Goal: Task Accomplishment & Management: Use online tool/utility

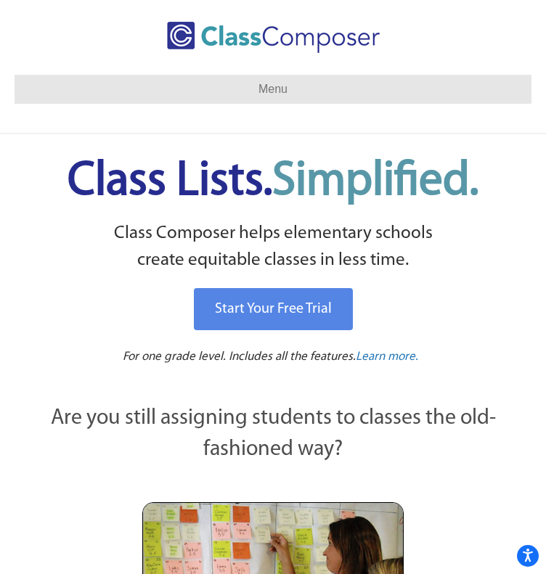
click at [0, 0] on link "Log In" at bounding box center [0, 0] width 0 height 0
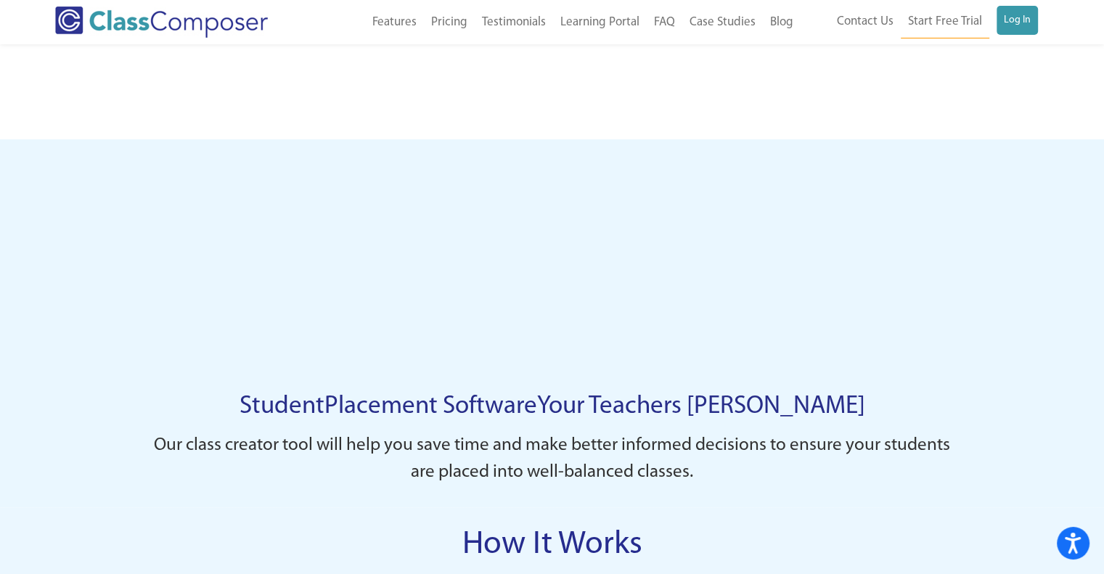
scroll to position [944, 0]
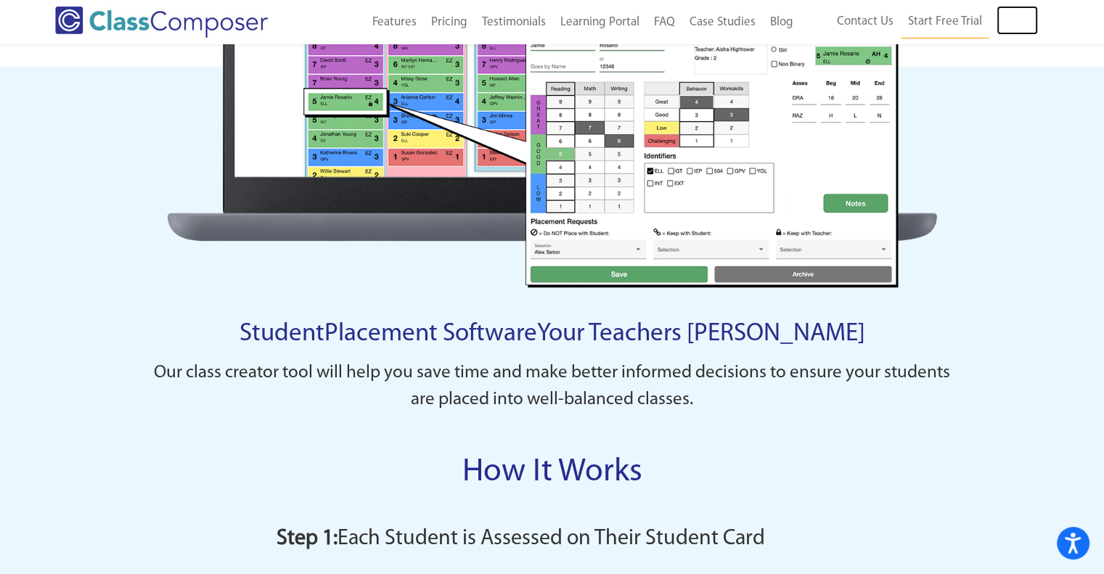
click at [545, 26] on link "Log In" at bounding box center [1017, 20] width 41 height 29
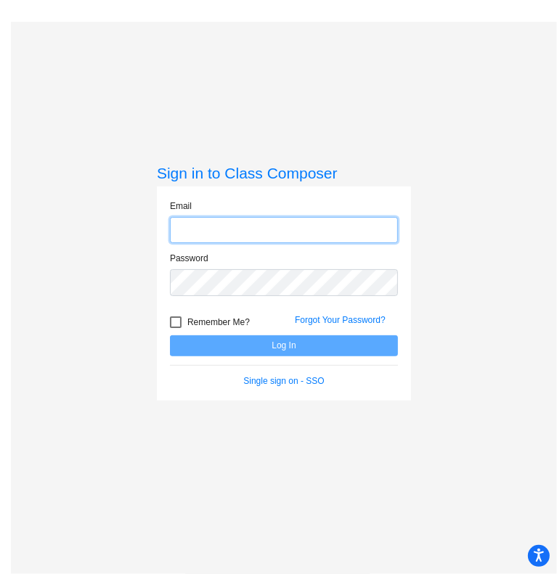
type input "lisa.bevens@gcpsk12.org"
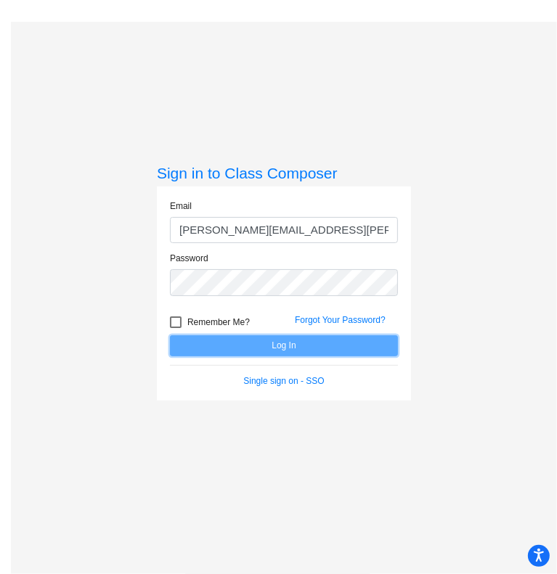
click at [276, 340] on button "Log In" at bounding box center [284, 345] width 228 height 21
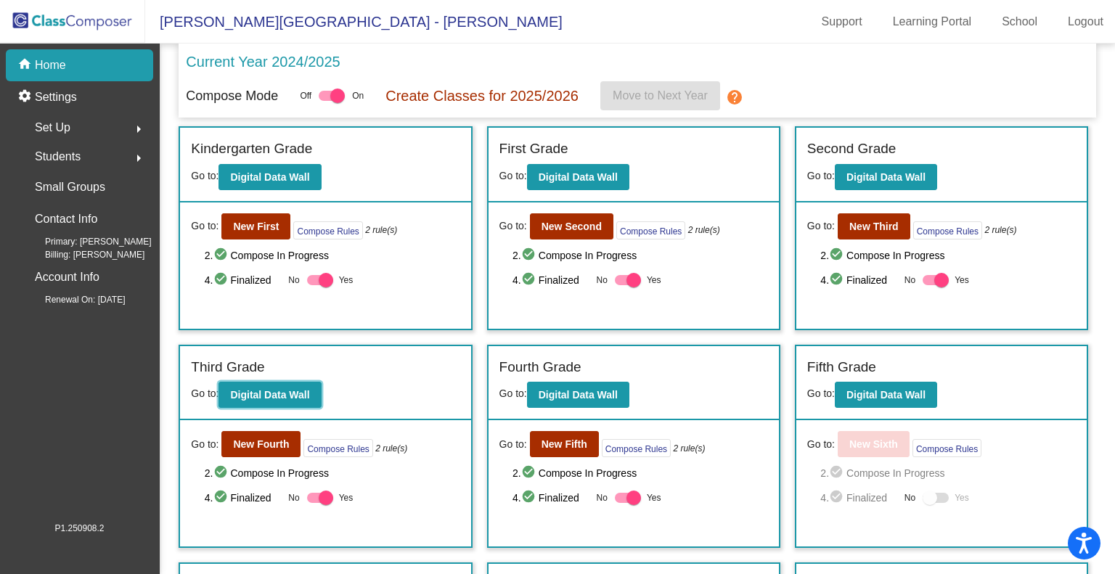
click at [265, 393] on b "Digital Data Wall" at bounding box center [269, 395] width 79 height 12
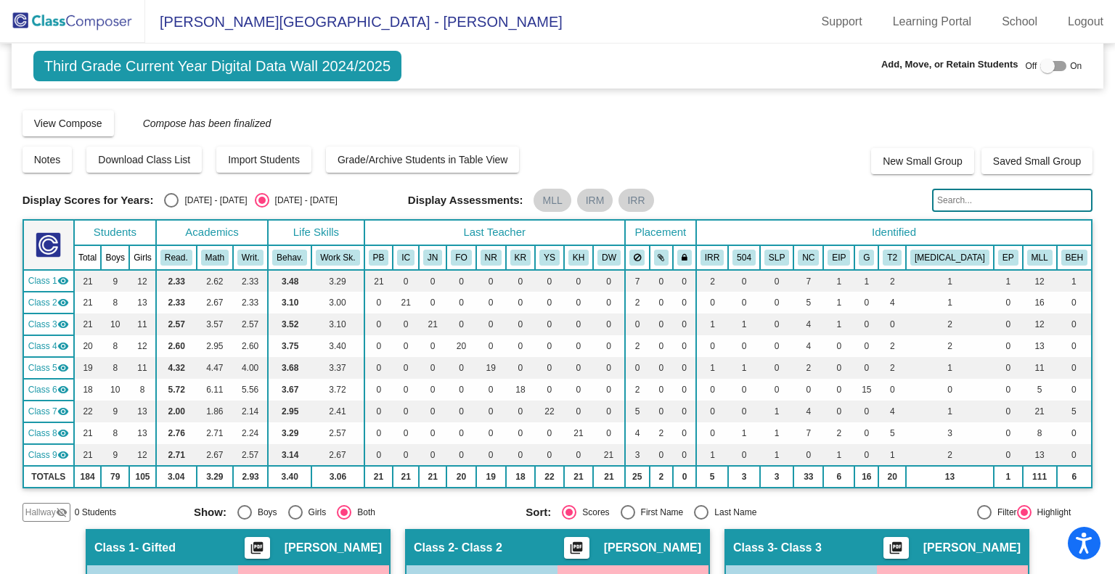
click at [556, 203] on input "text" at bounding box center [1012, 200] width 160 height 23
type input "mauri"
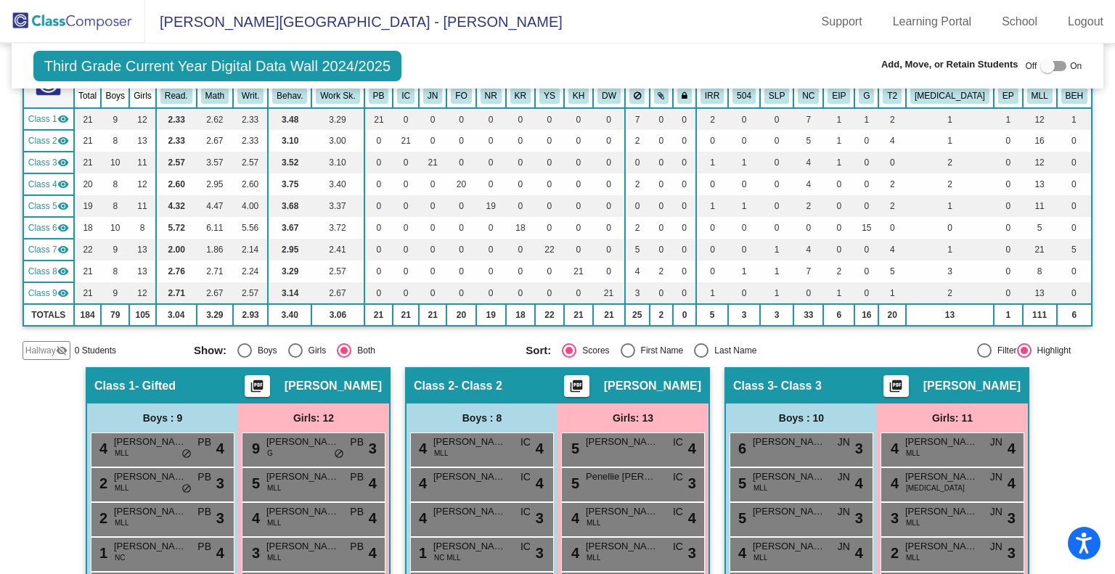
scroll to position [89, 0]
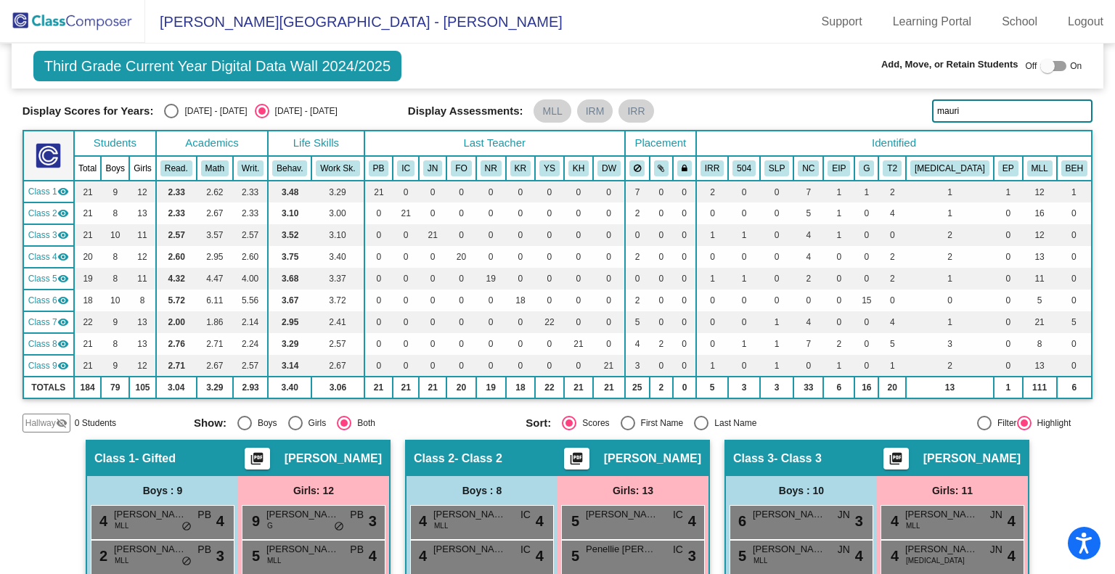
drag, startPoint x: 1008, startPoint y: 107, endPoint x: 923, endPoint y: 113, distance: 84.4
click at [556, 113] on div "Display Scores for Years: 2023 - 2024 2024 - 2025 Display Assessments: MLL IRM …" at bounding box center [558, 110] width 1071 height 23
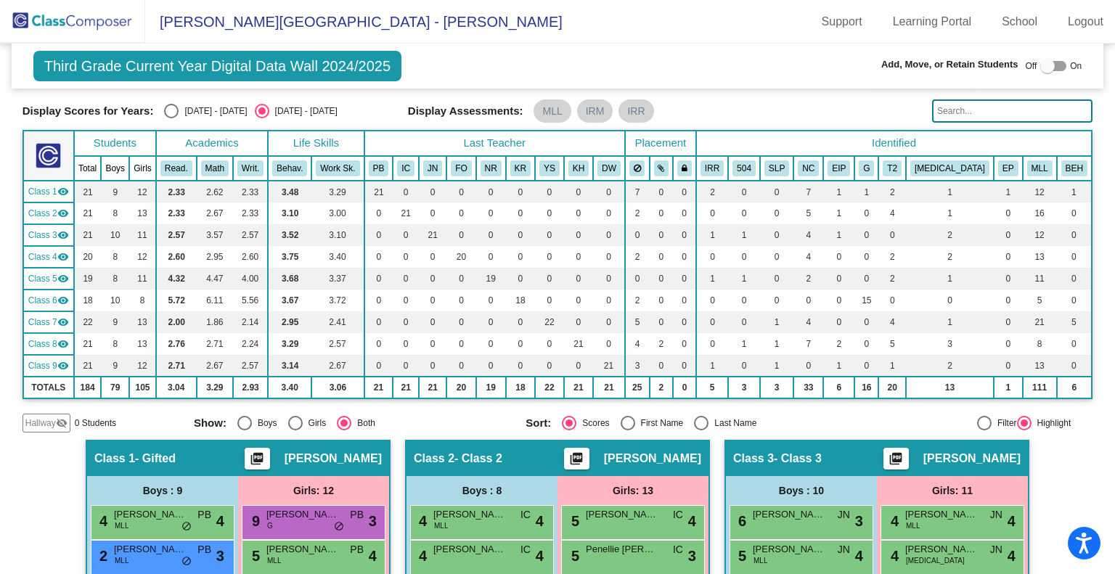
scroll to position [0, 0]
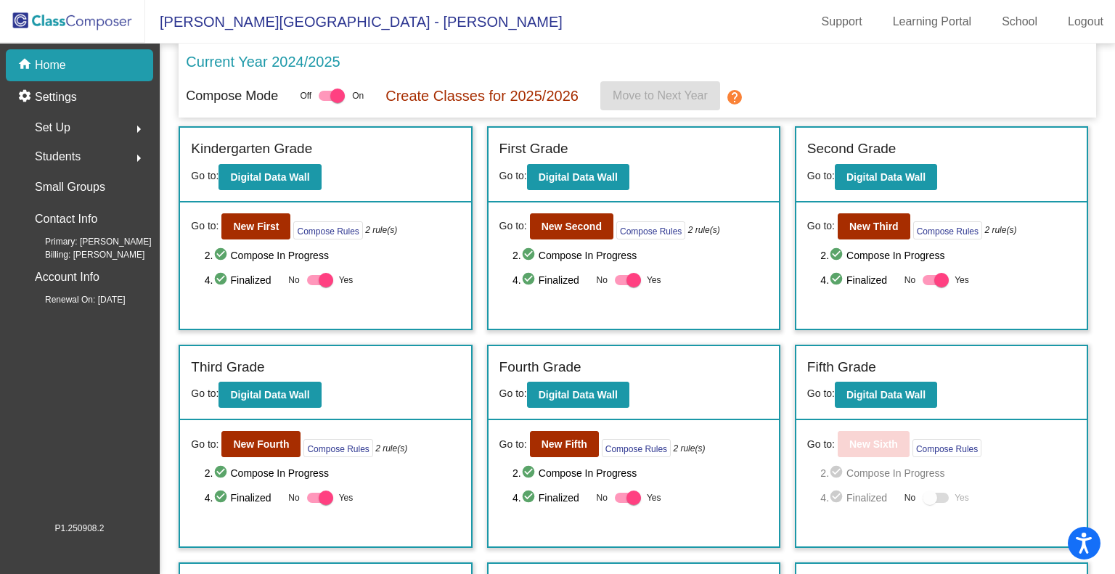
click at [293, 60] on p "Current Year 2024/2025" at bounding box center [263, 62] width 154 height 22
click at [272, 442] on b "New Fourth" at bounding box center [261, 444] width 56 height 12
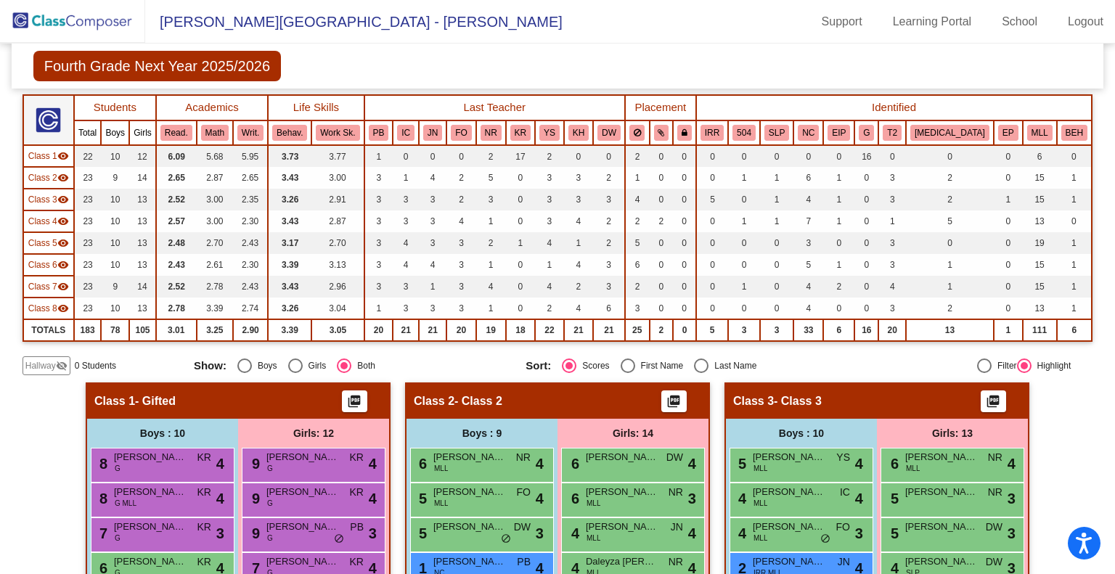
scroll to position [290, 0]
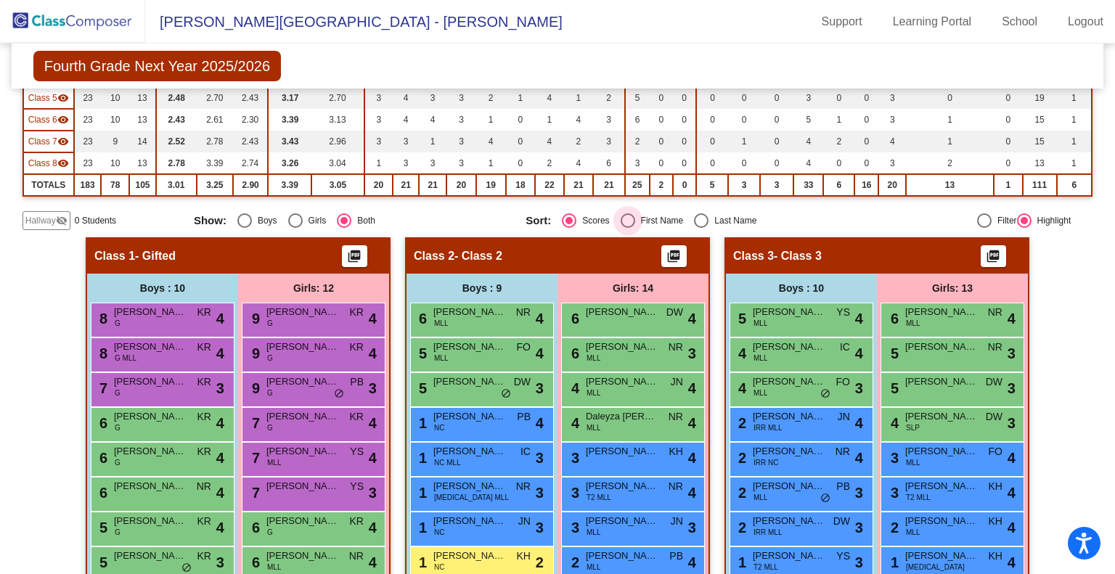
click at [663, 222] on div "First Name" at bounding box center [659, 220] width 49 height 13
click at [628, 228] on input "First Name" at bounding box center [627, 228] width 1 height 1
radio input "true"
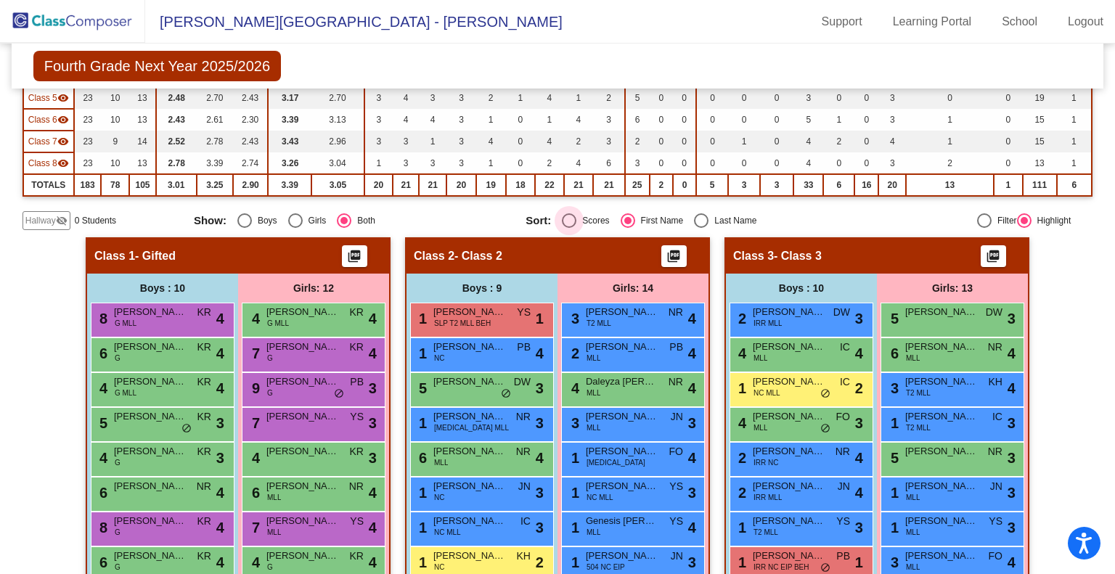
click at [583, 216] on div "Scores" at bounding box center [592, 220] width 33 height 13
click at [569, 228] on input "Scores" at bounding box center [568, 228] width 1 height 1
radio input "true"
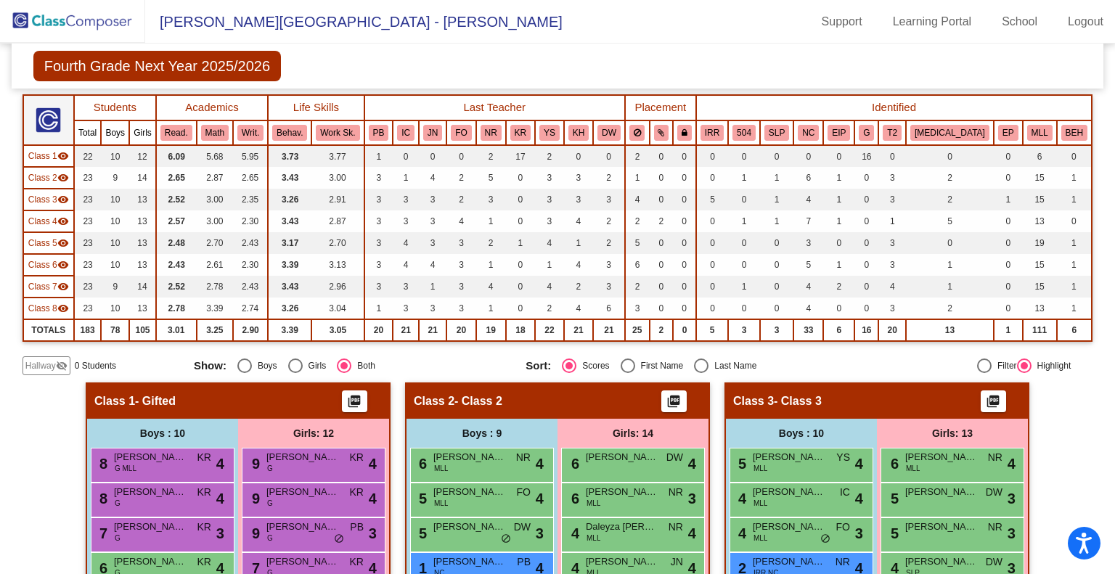
scroll to position [0, 0]
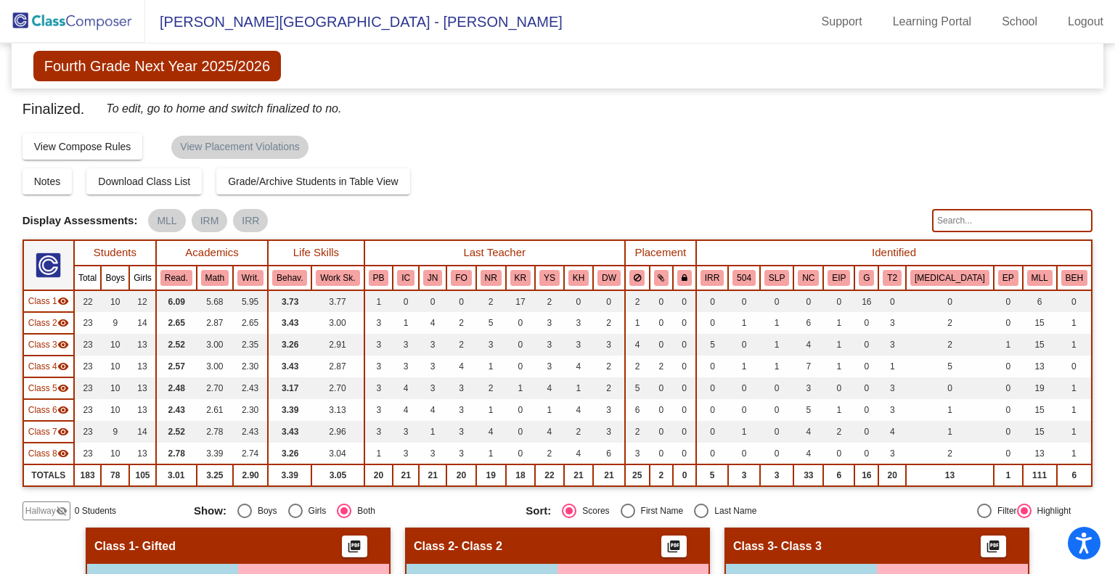
click at [964, 211] on input "text" at bounding box center [1012, 220] width 160 height 23
type input "m"
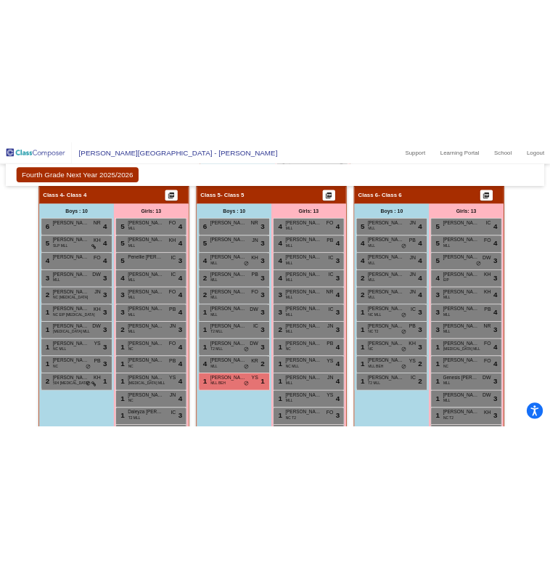
scroll to position [1089, 0]
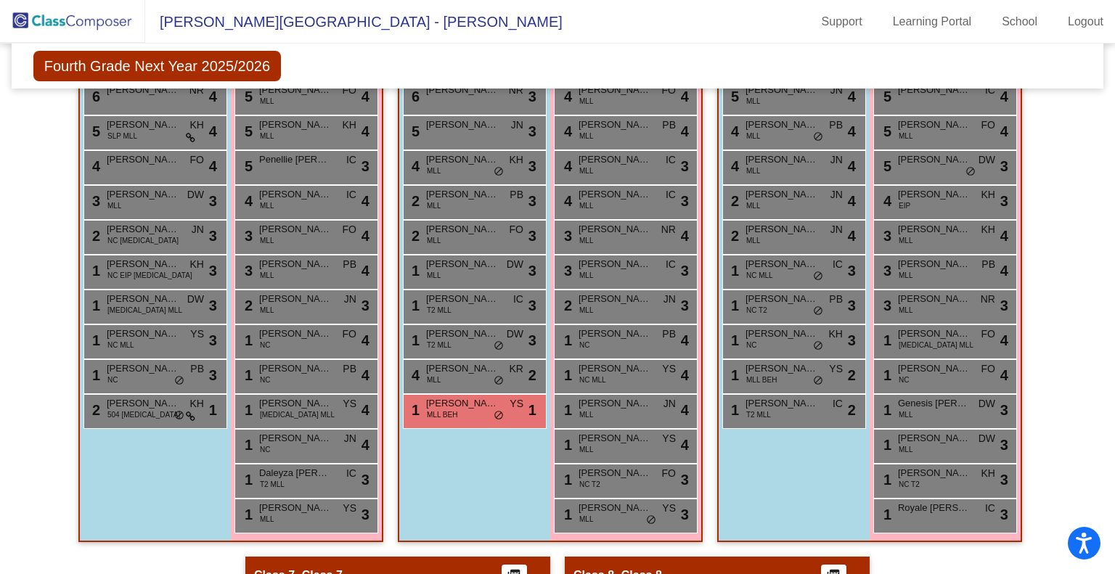
click at [476, 414] on div "1 Mauricio Patino Vargas MLL BEH YS lock do_not_disturb_alt 1" at bounding box center [473, 410] width 139 height 30
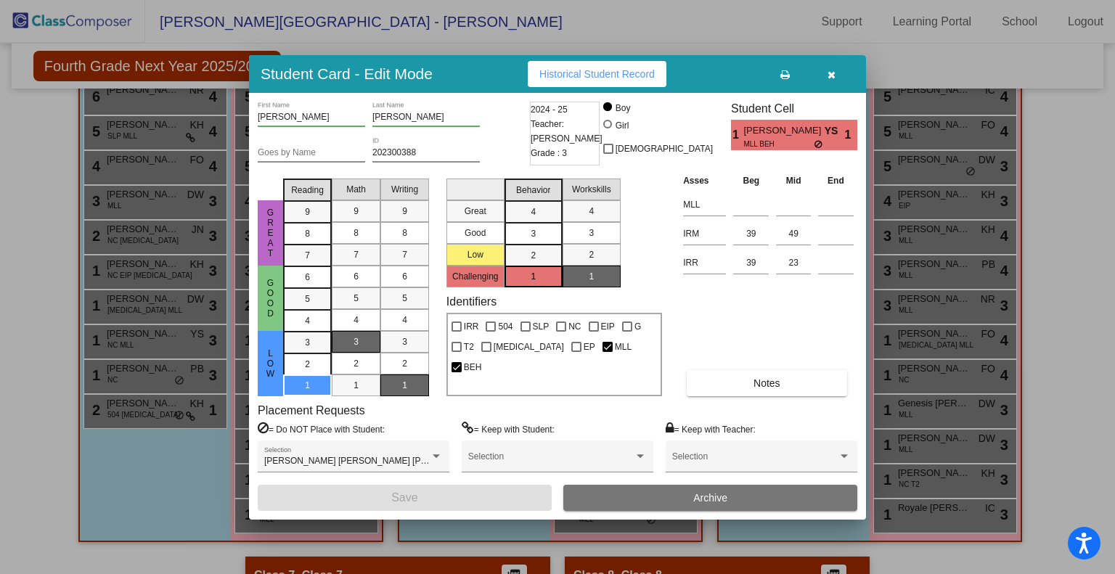
click at [831, 76] on icon "button" at bounding box center [832, 75] width 8 height 10
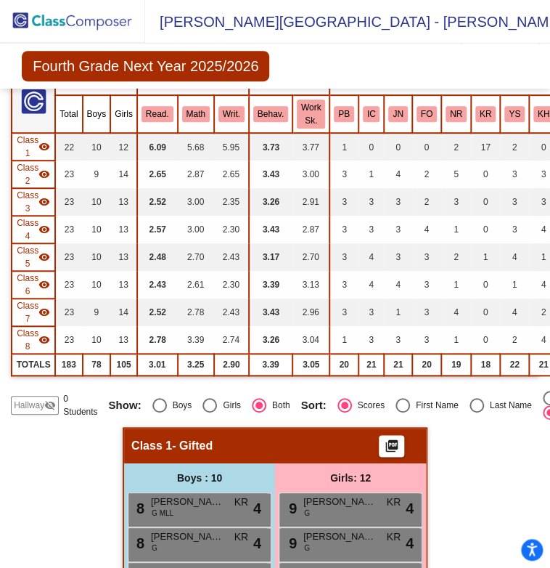
scroll to position [0, 0]
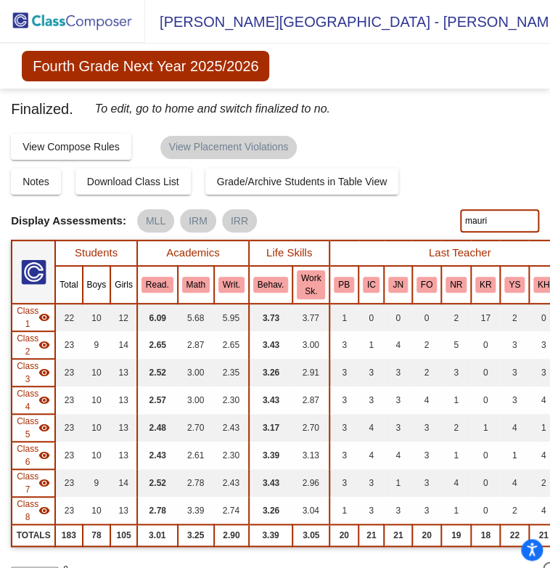
click at [505, 217] on input "mauri" at bounding box center [499, 220] width 79 height 23
type input "adrian"
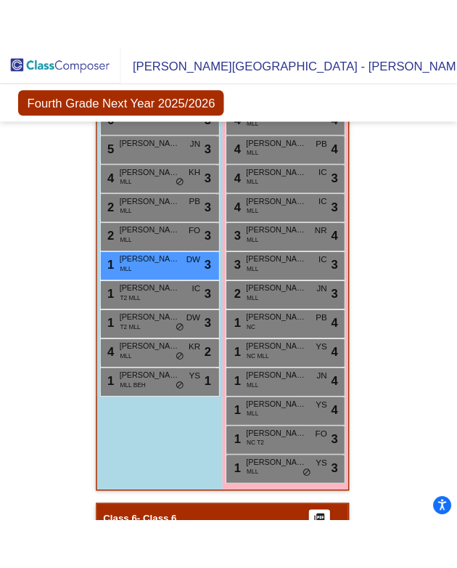
scroll to position [2686, 0]
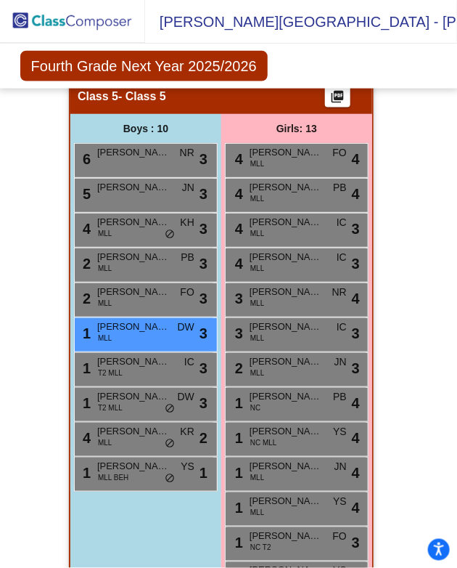
click at [148, 229] on div "4 Axel Ramirez-Garcia MLL KH lock do_not_disturb_alt 3" at bounding box center [144, 228] width 139 height 30
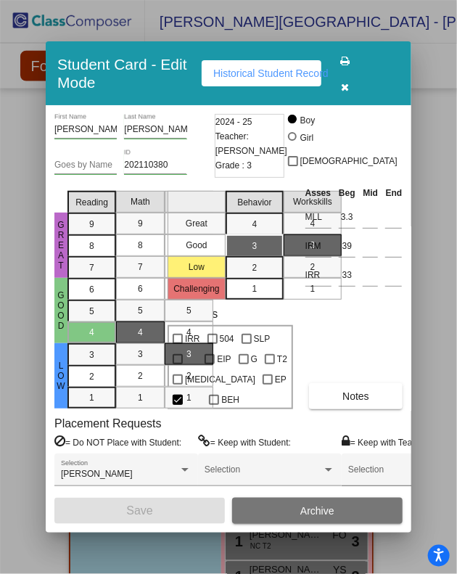
click at [438, 94] on div at bounding box center [228, 287] width 457 height 574
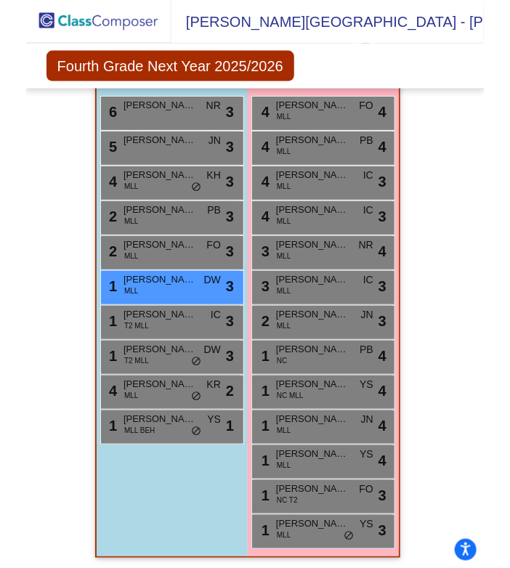
scroll to position [2806, 0]
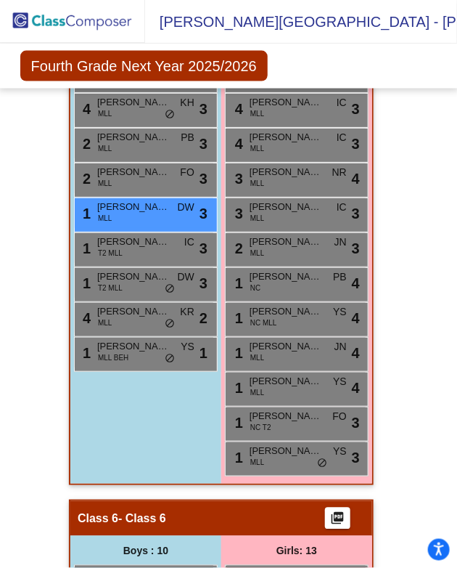
click at [139, 353] on div "1 Mauricio Patino Vargas MLL BEH YS lock do_not_disturb_alt 1" at bounding box center [144, 353] width 139 height 30
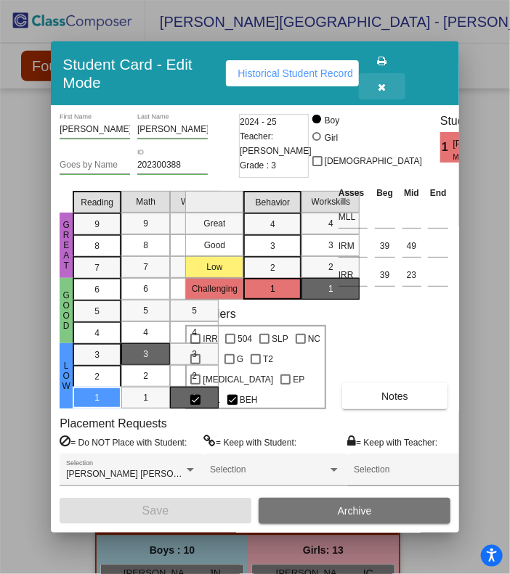
click at [383, 82] on icon "button" at bounding box center [382, 87] width 8 height 10
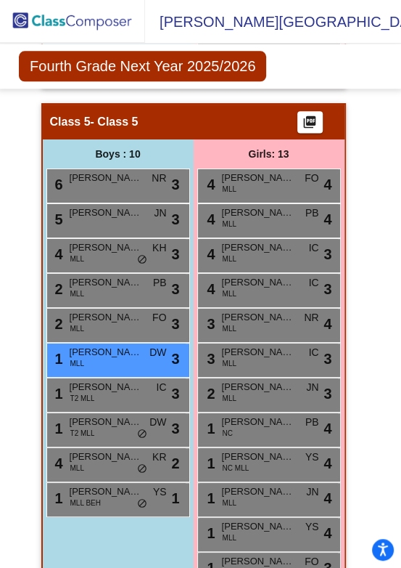
scroll to position [2759, 0]
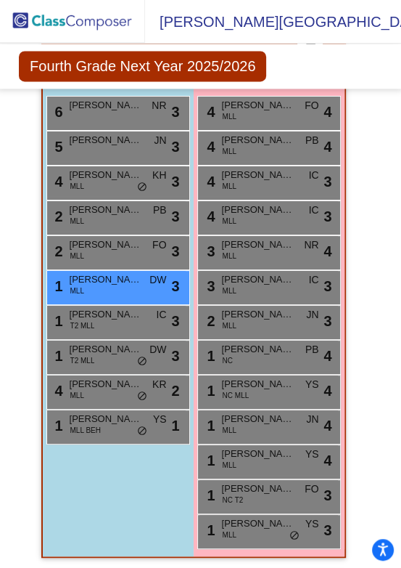
click at [122, 351] on div "1 Jadiel Abarca-Padron T2 MLL DW lock do_not_disturb_alt 3" at bounding box center [116, 355] width 139 height 30
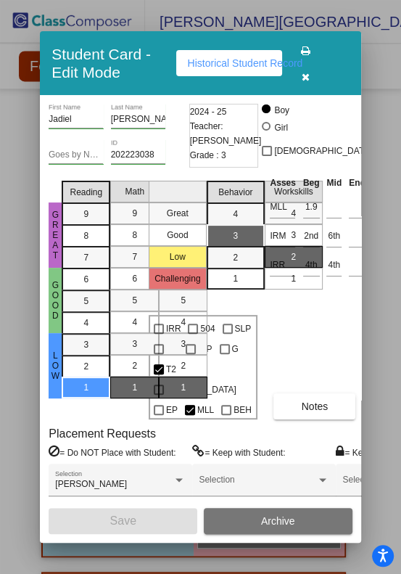
click at [375, 39] on div at bounding box center [200, 287] width 401 height 574
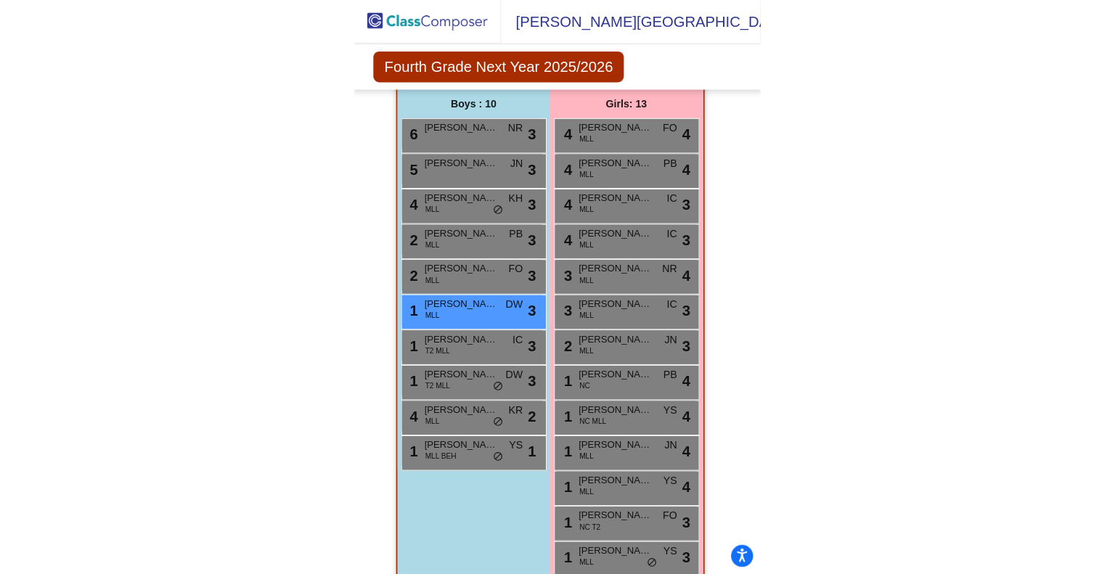
scroll to position [2744, 0]
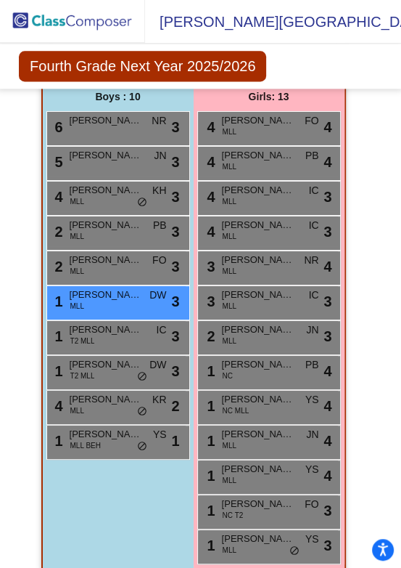
click at [253, 537] on span "Melanie G. Canales" at bounding box center [258, 538] width 73 height 15
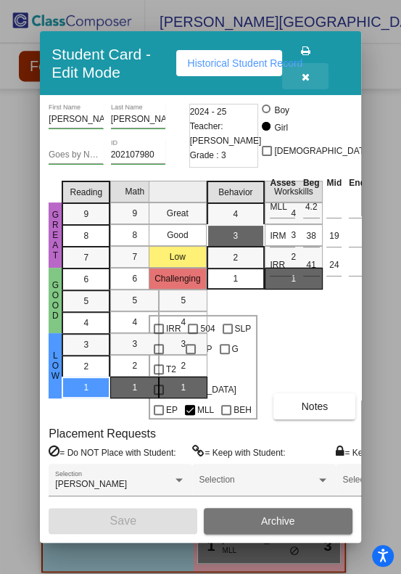
click at [307, 72] on icon "button" at bounding box center [306, 77] width 8 height 10
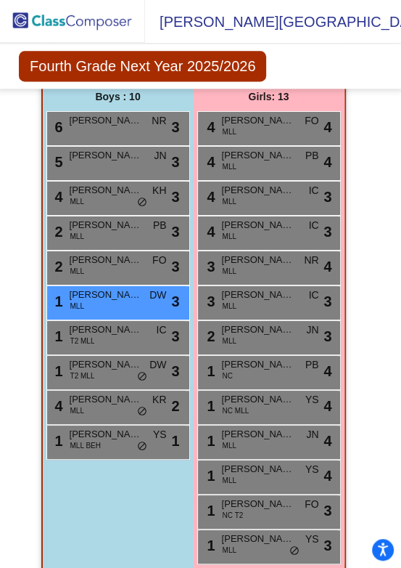
click at [91, 397] on span "Andrew I. Torres Pena" at bounding box center [106, 399] width 73 height 15
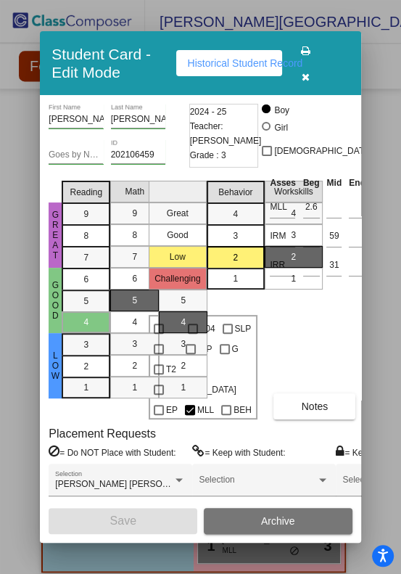
click at [307, 72] on icon "button" at bounding box center [306, 77] width 8 height 10
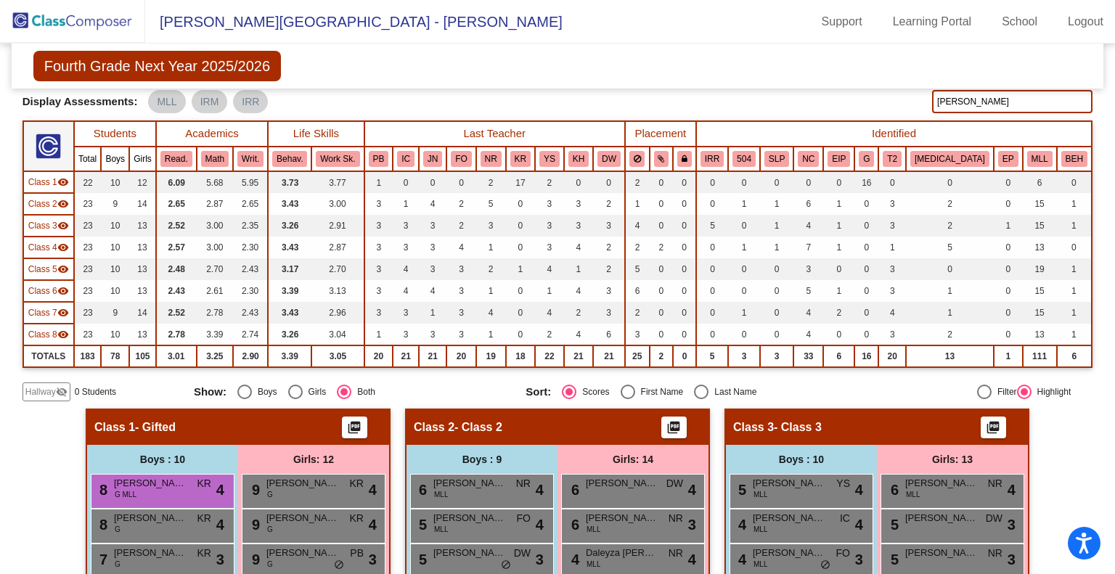
scroll to position [0, 0]
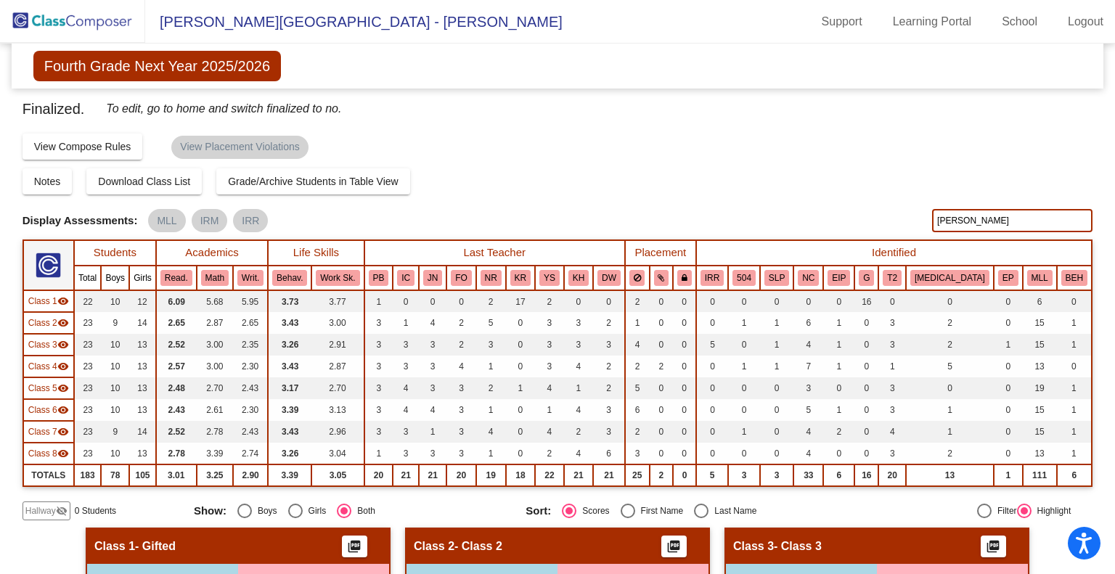
click at [529, 151] on div "Compose Start Over Submit Classes Compose has been finalized Check for Incomple…" at bounding box center [558, 146] width 1071 height 28
click at [73, 19] on img at bounding box center [72, 21] width 145 height 43
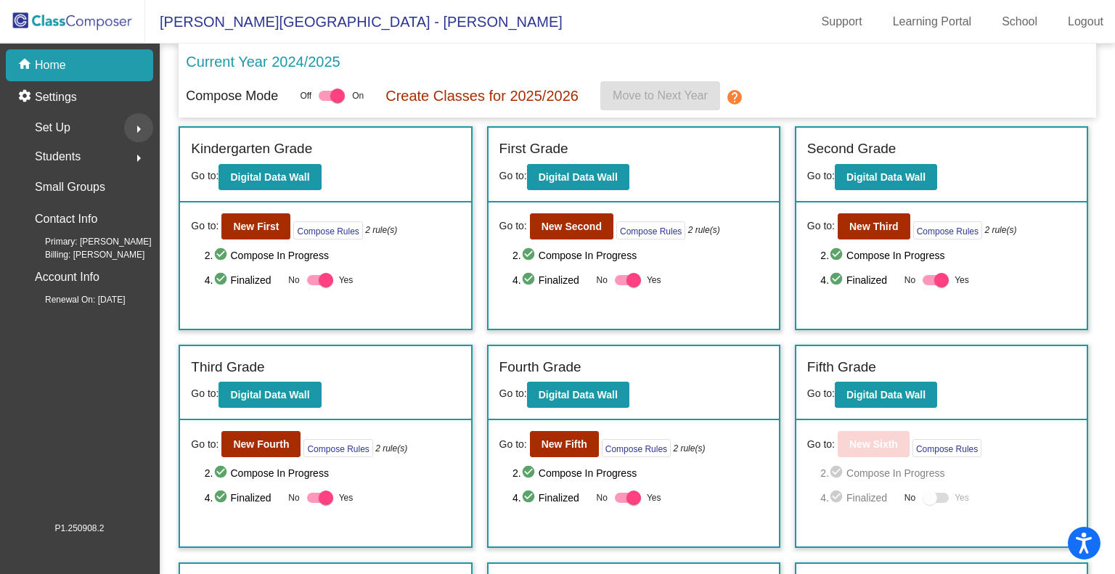
click at [134, 130] on mat-icon "arrow_right" at bounding box center [138, 129] width 17 height 17
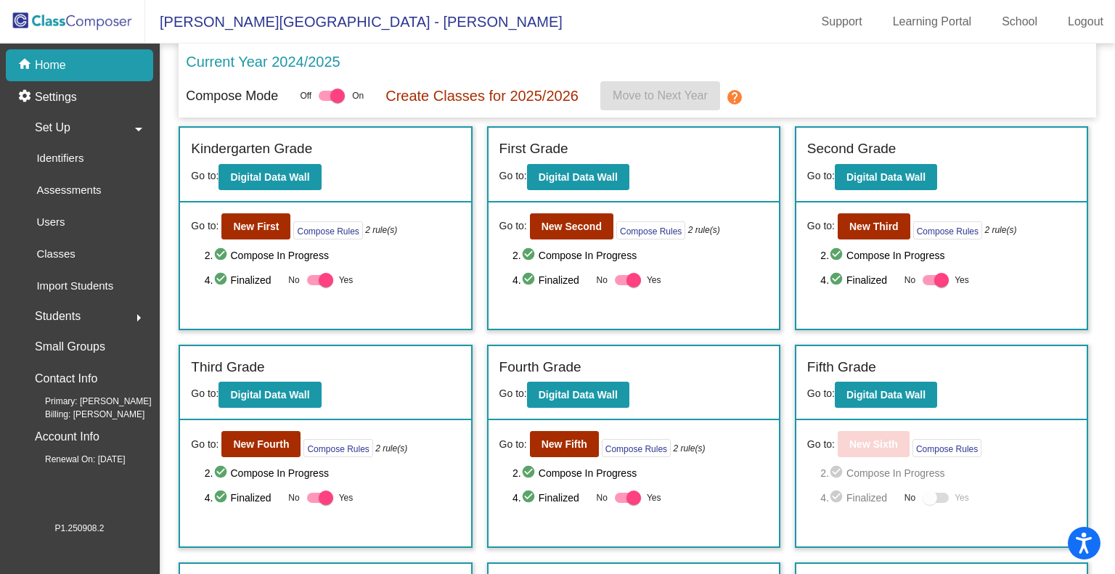
click at [121, 317] on div "Students arrow_right" at bounding box center [84, 316] width 139 height 29
click at [76, 69] on div "home Home" at bounding box center [79, 65] width 147 height 32
